Goal: Task Accomplishment & Management: Manage account settings

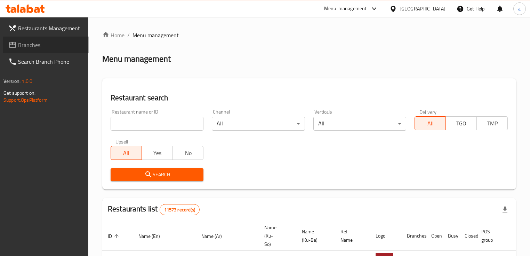
click at [51, 50] on link "Branches" at bounding box center [46, 45] width 86 height 17
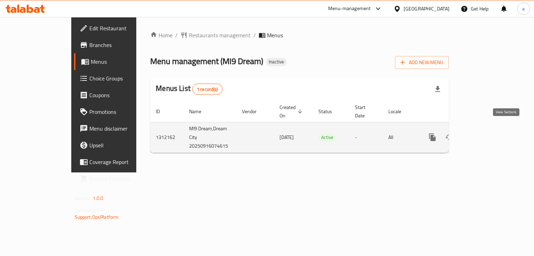
click at [486, 134] on icon "enhanced table" at bounding box center [483, 137] width 6 height 6
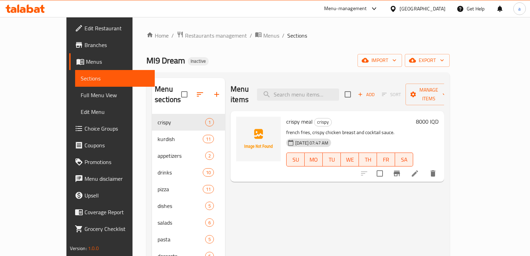
click at [425, 167] on li at bounding box center [414, 173] width 19 height 13
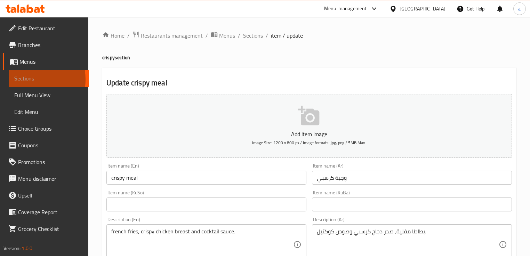
click at [26, 79] on span "Sections" at bounding box center [48, 78] width 69 height 8
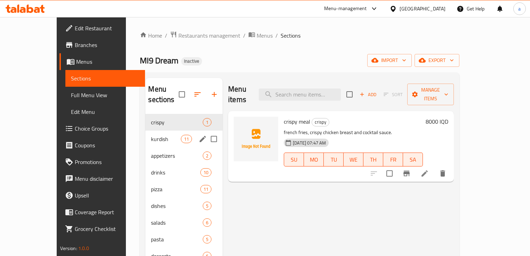
click at [145, 134] on div "kurdish 11" at bounding box center [183, 138] width 77 height 17
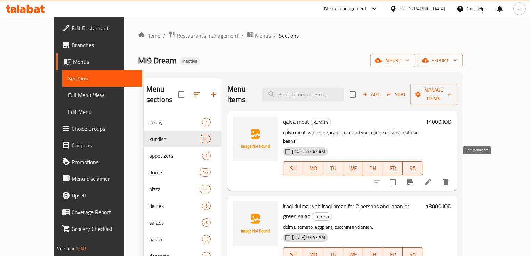
click at [431, 179] on icon at bounding box center [428, 182] width 6 height 6
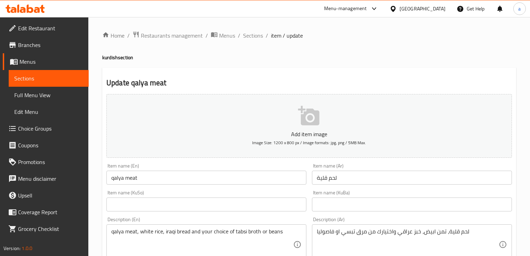
click at [40, 78] on span "Sections" at bounding box center [48, 78] width 69 height 8
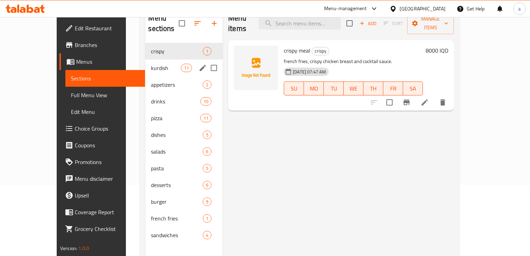
scroll to position [97, 0]
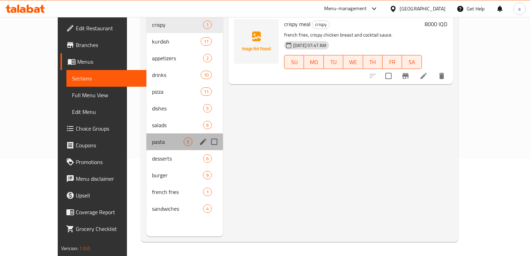
click at [146, 133] on div "pasta 5" at bounding box center [184, 141] width 77 height 17
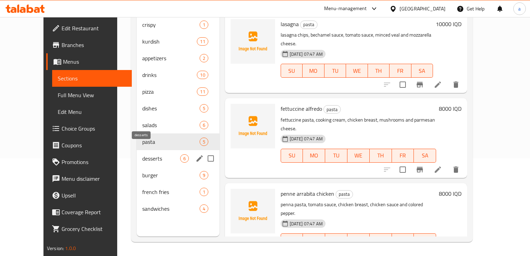
click at [142, 154] on span "desserts" at bounding box center [161, 158] width 38 height 8
